Goal: Check status

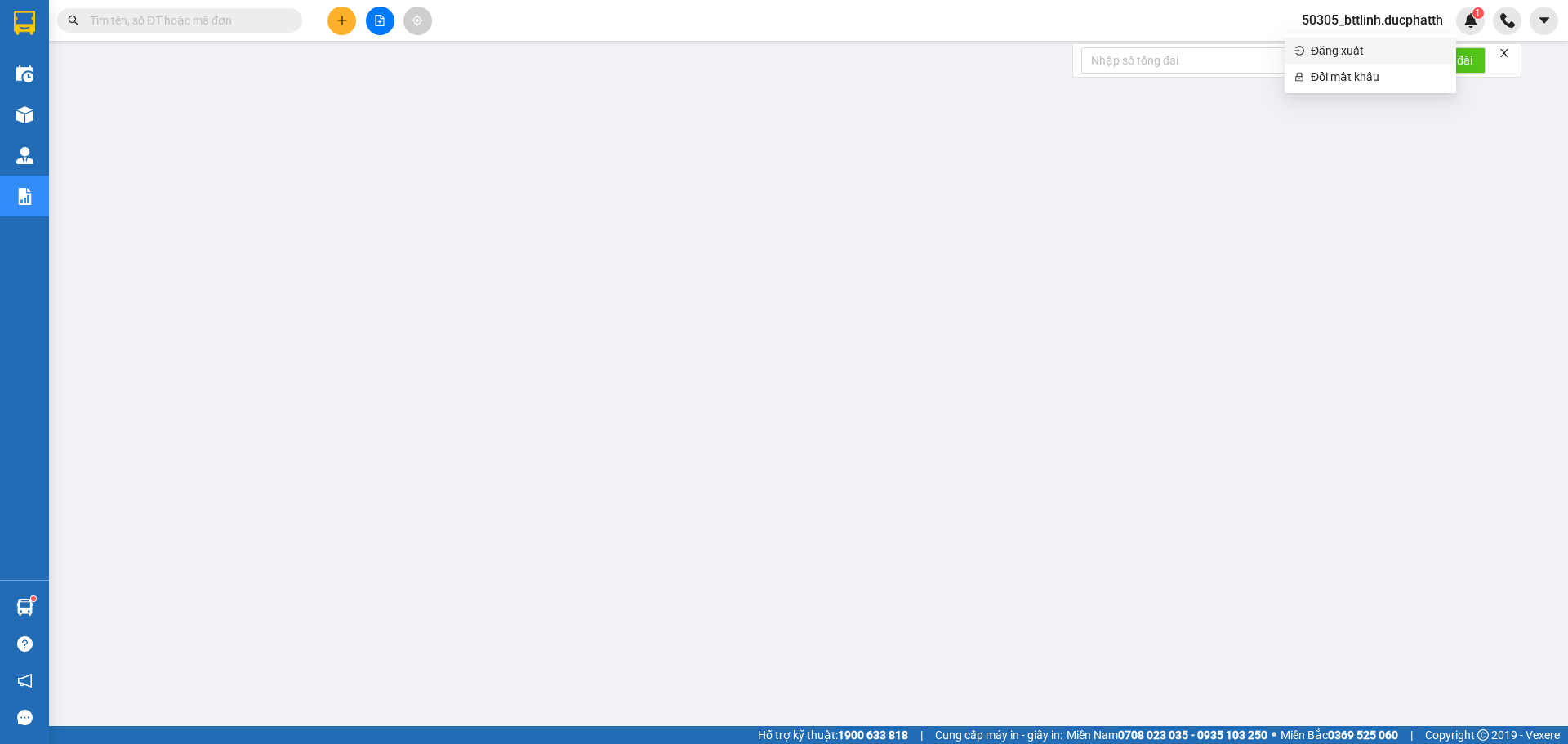
click at [1358, 45] on span "Đăng xuất" at bounding box center [1379, 50] width 135 height 18
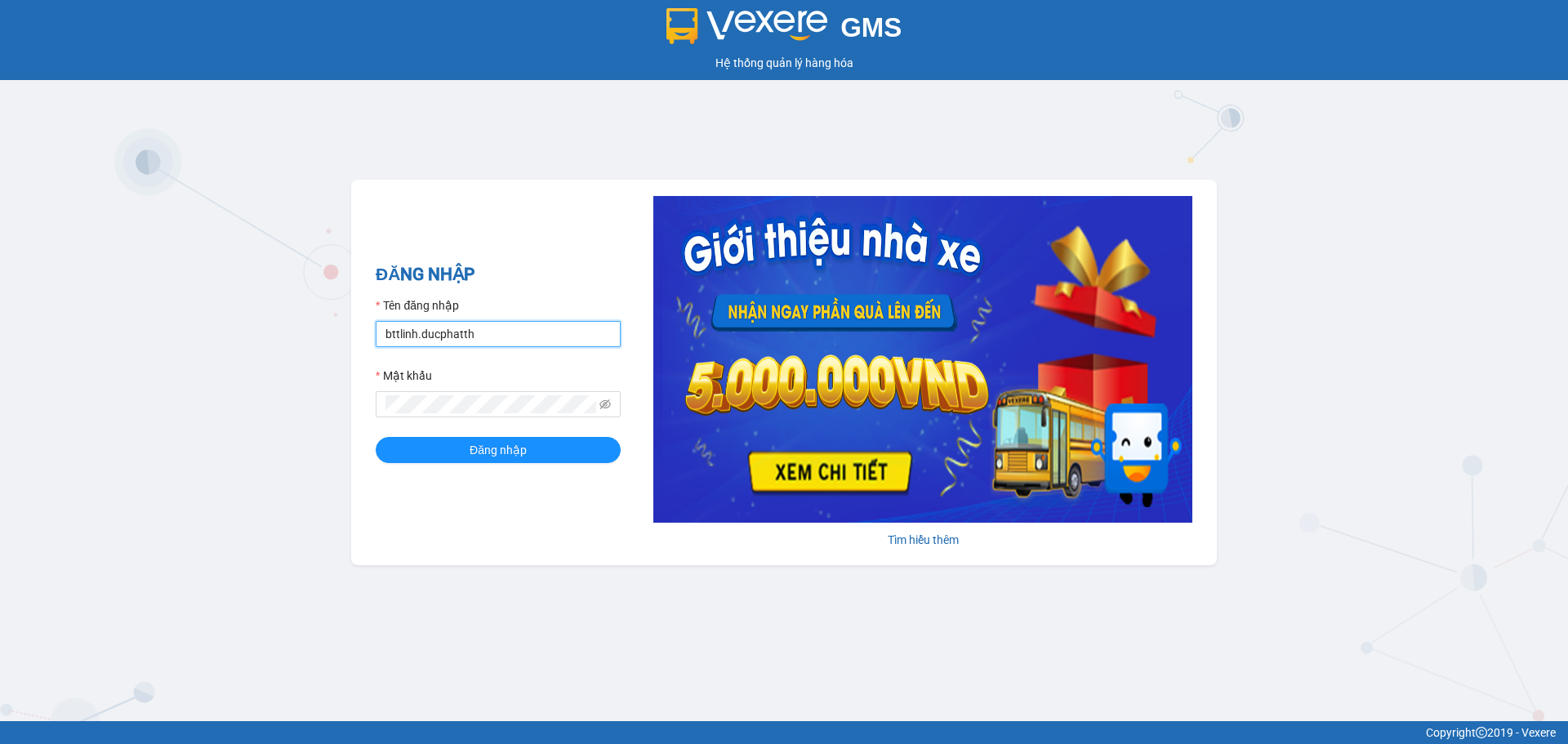
drag, startPoint x: 527, startPoint y: 346, endPoint x: 526, endPoint y: 336, distance: 10.0
click at [527, 346] on input "bttlinh.ducphatth" at bounding box center [498, 333] width 245 height 26
type input "ntduyen.ducphatth"
click at [470, 458] on span "Đăng nhập" at bounding box center [498, 449] width 57 height 18
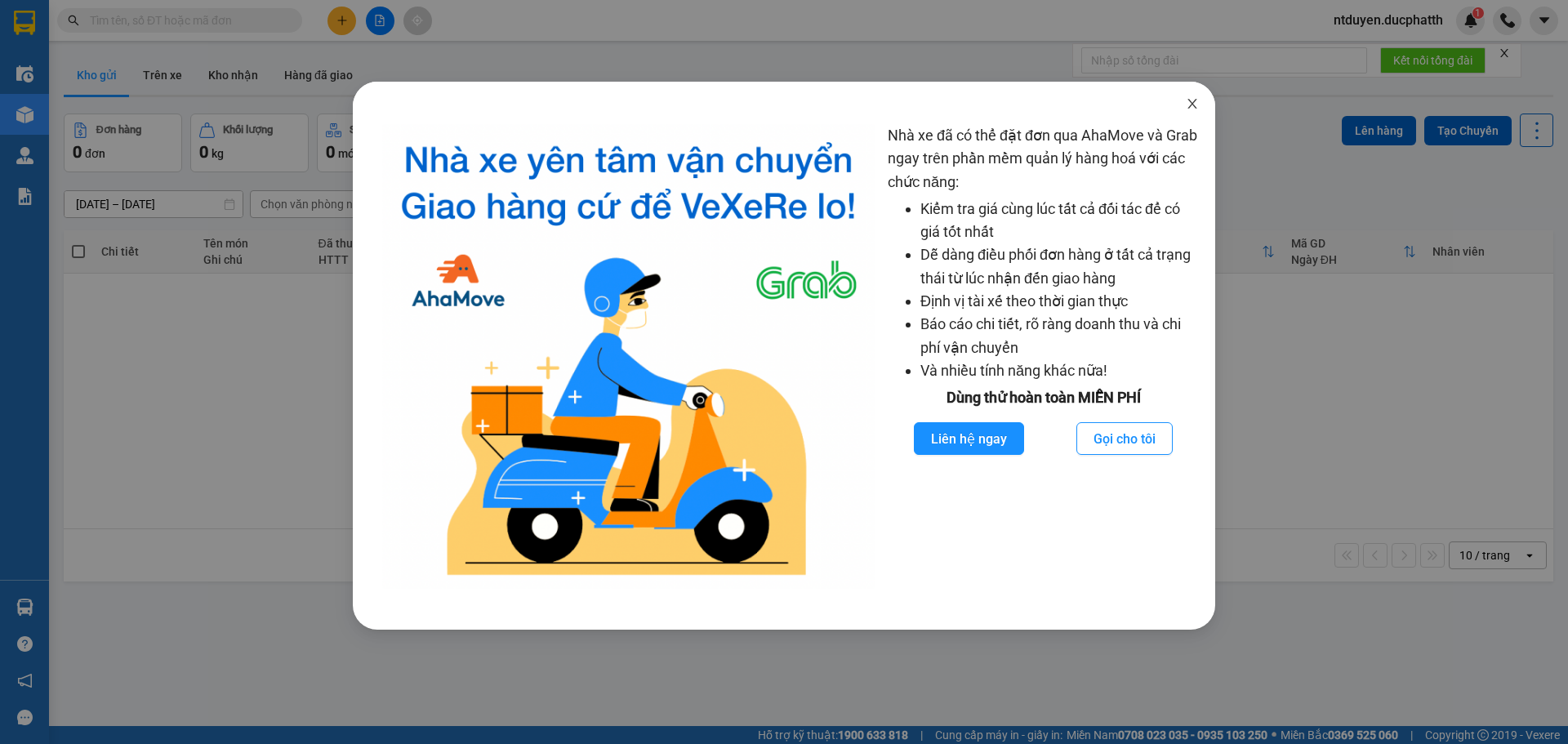
click at [1198, 102] on icon "close" at bounding box center [1193, 104] width 13 height 13
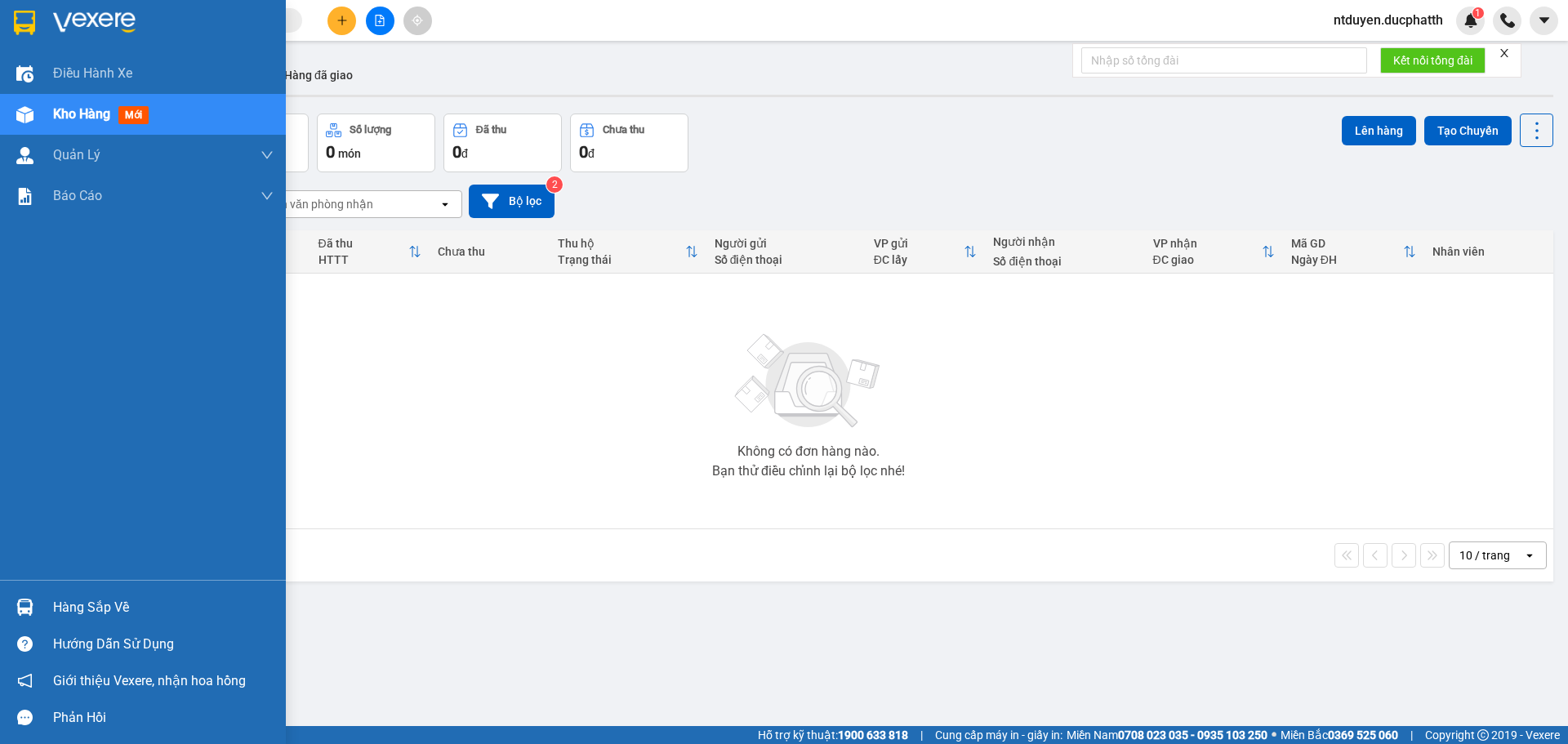
click at [124, 614] on div "Hàng sắp về" at bounding box center [164, 608] width 221 height 25
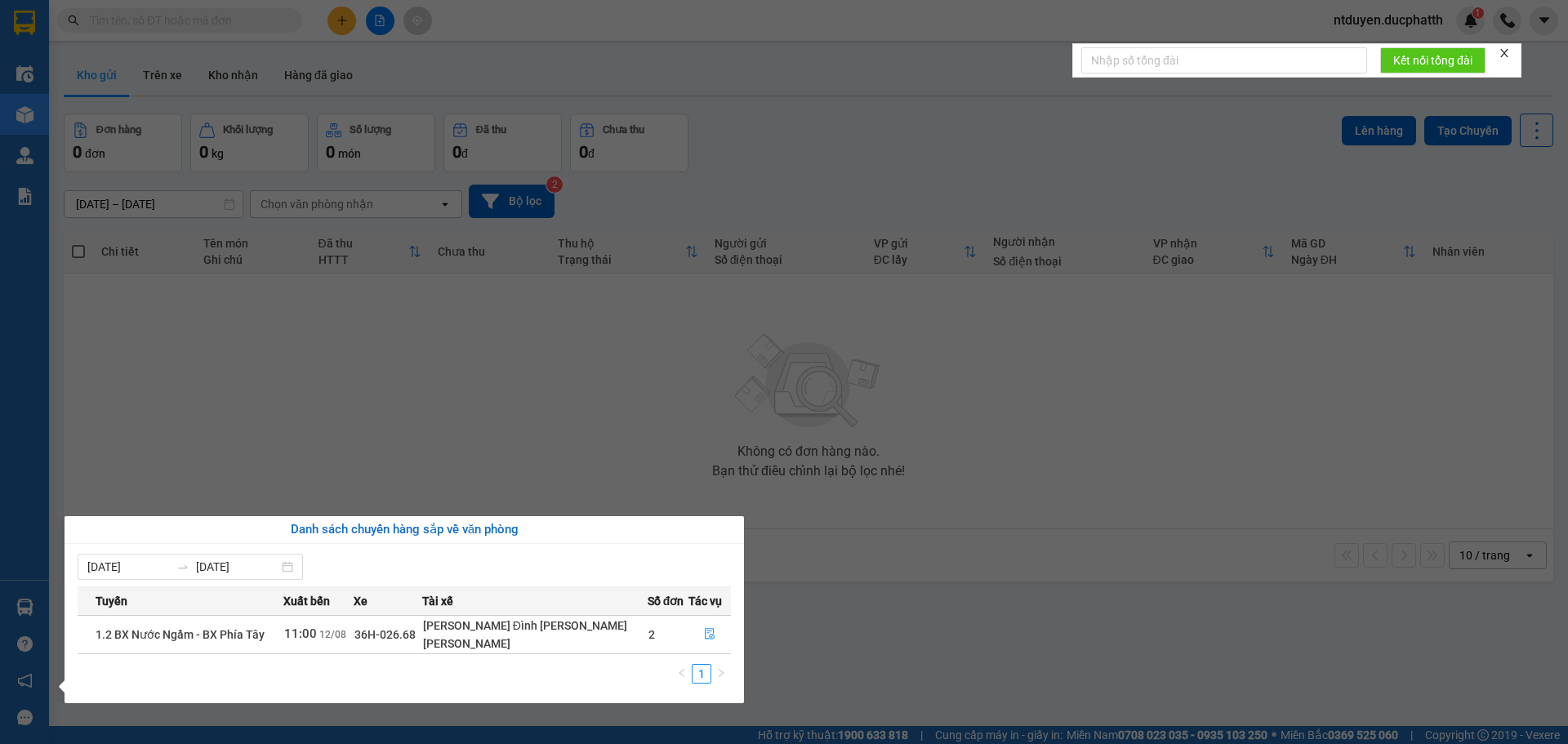
click at [647, 630] on td "2" at bounding box center [667, 634] width 41 height 38
click at [705, 641] on span "file-done" at bounding box center [710, 635] width 11 height 13
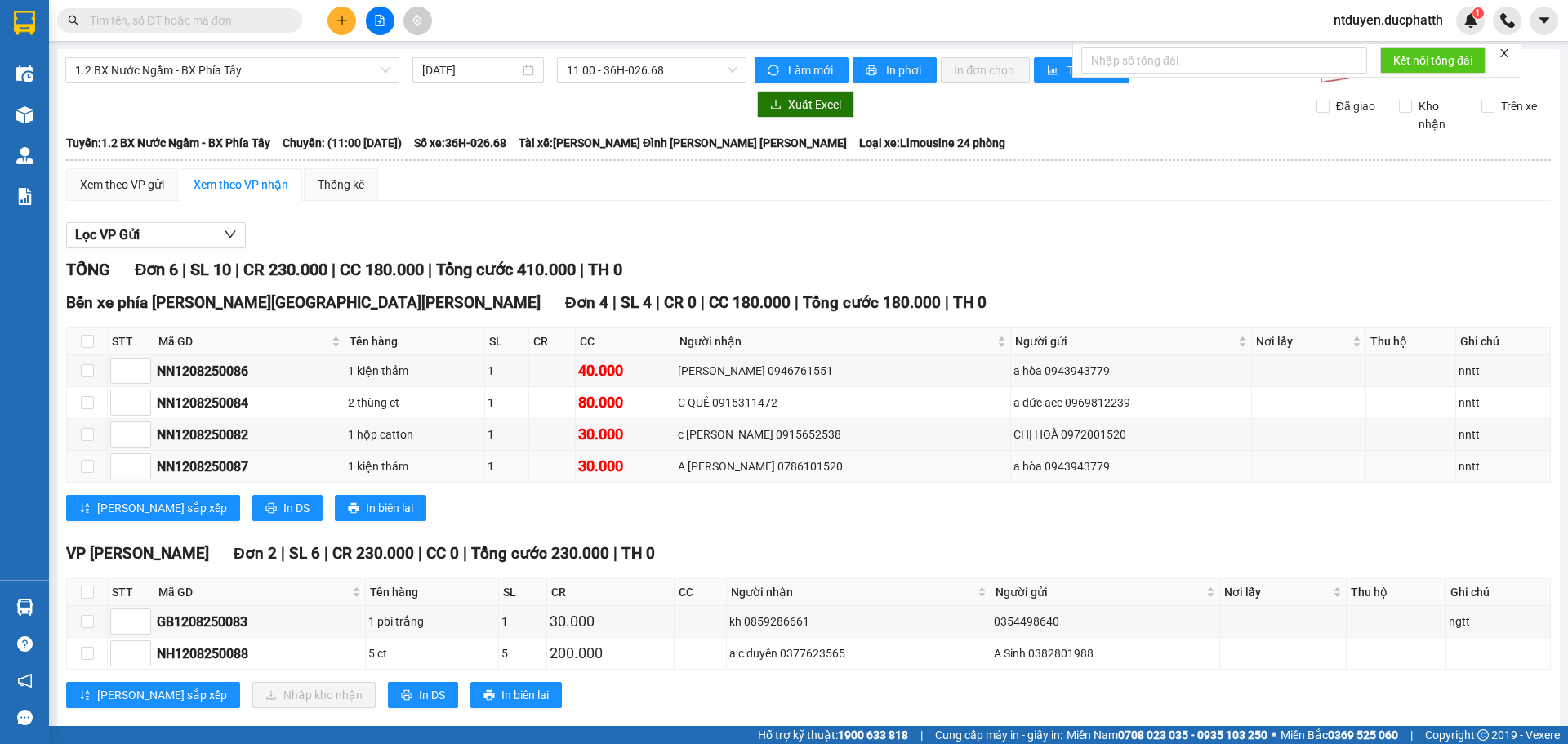
scroll to position [28, 0]
